Goal: Task Accomplishment & Management: Manage account settings

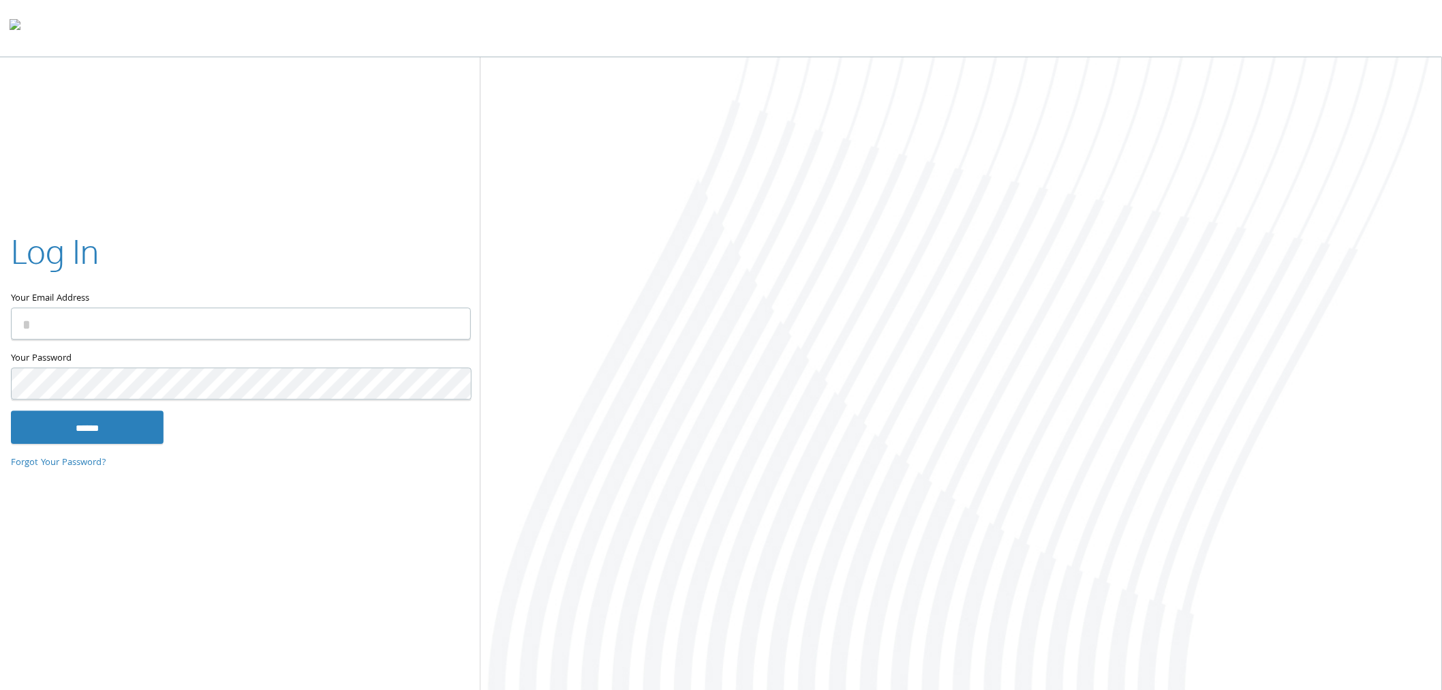
type input "**********"
click at [130, 425] on input "******" at bounding box center [87, 427] width 153 height 33
click at [134, 412] on input "******" at bounding box center [87, 427] width 153 height 33
